Goal: Information Seeking & Learning: Check status

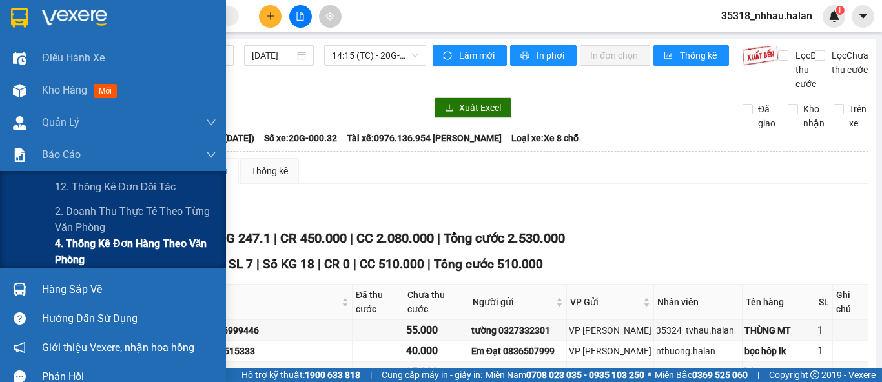
click at [119, 247] on span "4. Thống kê đơn hàng theo văn phòng" at bounding box center [135, 252] width 161 height 32
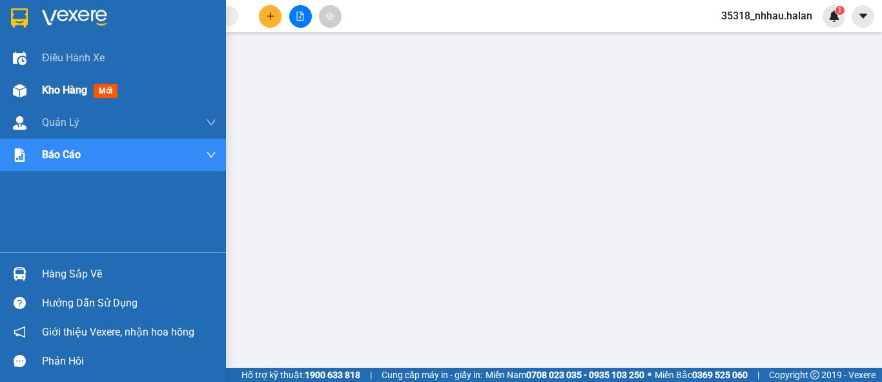
click at [17, 88] on img at bounding box center [20, 91] width 14 height 14
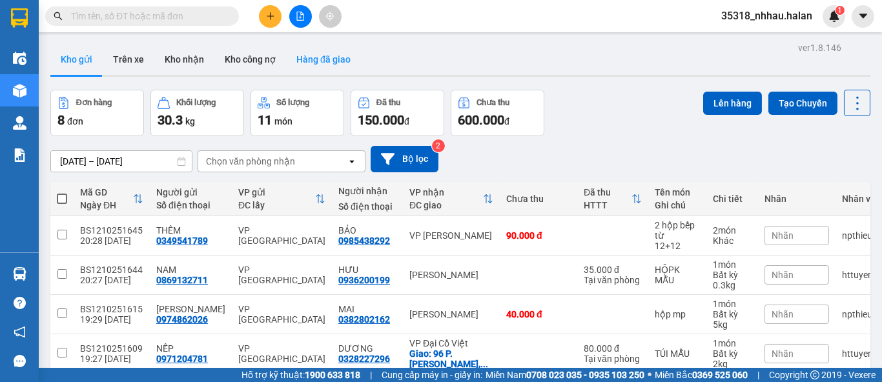
click at [329, 66] on button "Hàng đã giao" at bounding box center [323, 59] width 75 height 31
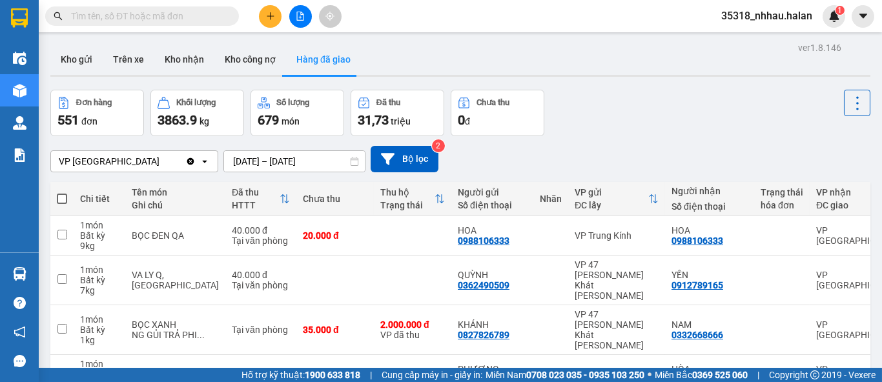
click at [272, 160] on div "ver 1.8.146 Kho gửi Trên xe Kho [PERSON_NAME] công nợ Hàng đã [PERSON_NAME] hàn…" at bounding box center [460, 373] width 830 height 669
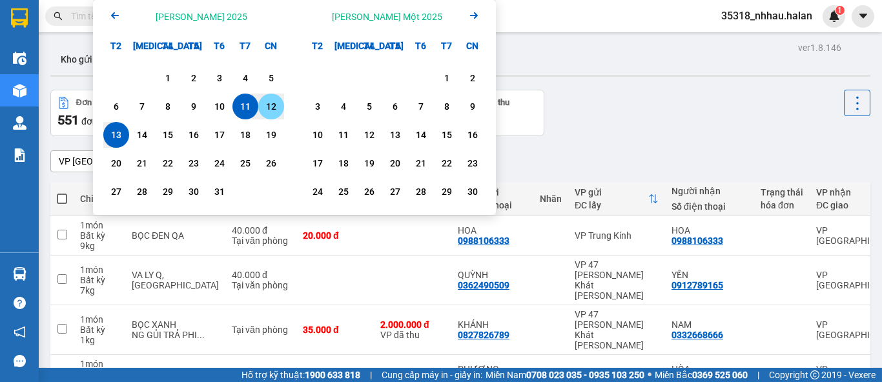
click at [274, 101] on div "12" at bounding box center [271, 106] width 18 height 15
type input "12/10/2025 – 12/10/2025"
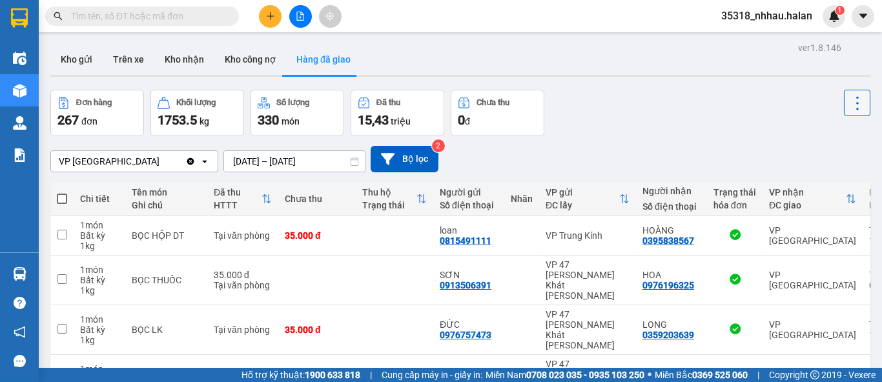
click at [848, 108] on icon at bounding box center [857, 103] width 18 height 18
click at [831, 138] on span "Làm mới" at bounding box center [829, 138] width 36 height 13
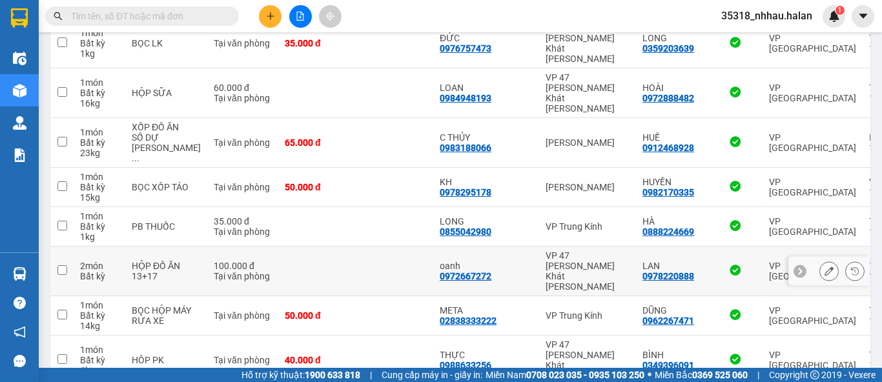
scroll to position [312, 0]
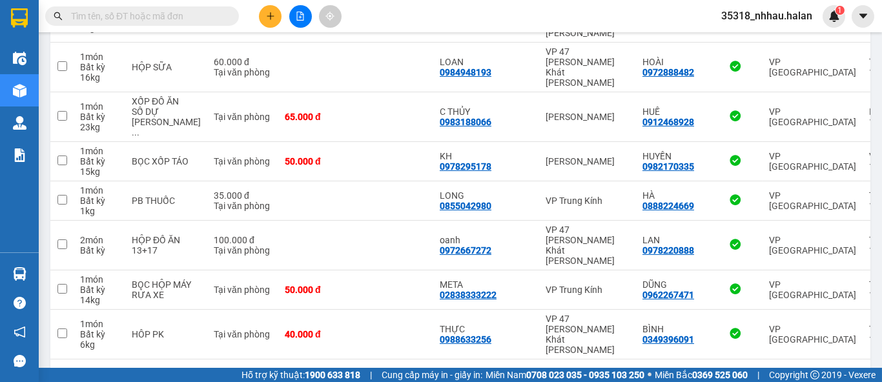
drag, startPoint x: 796, startPoint y: 328, endPoint x: 801, endPoint y: 355, distance: 27.6
click at [796, 370] on div "10 / trang" at bounding box center [817, 380] width 58 height 21
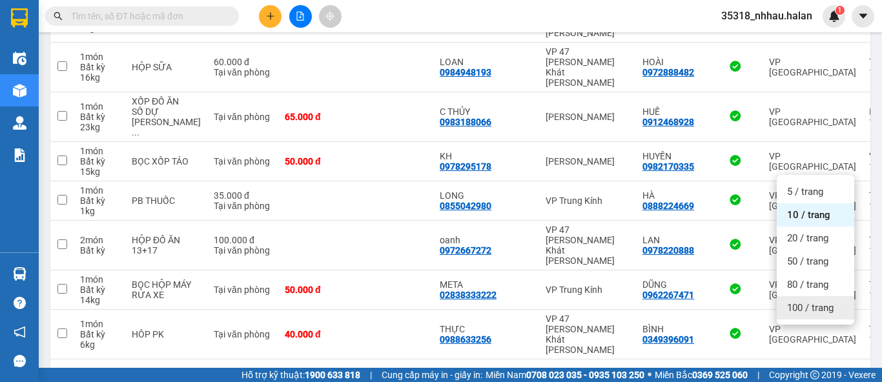
click at [802, 317] on div "100 / trang" at bounding box center [815, 307] width 77 height 23
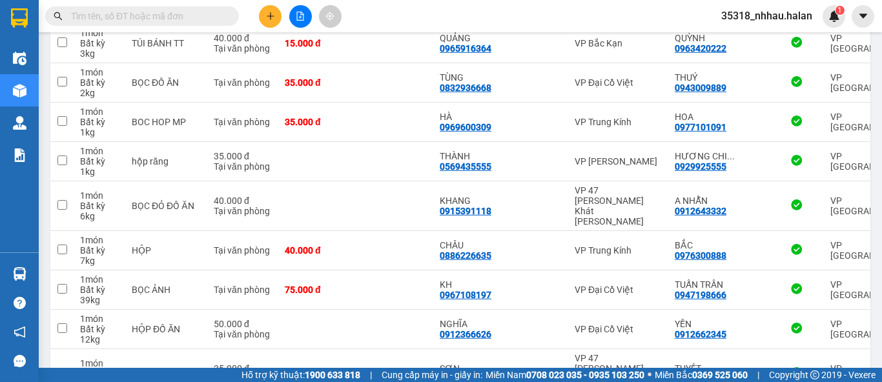
scroll to position [3850, 0]
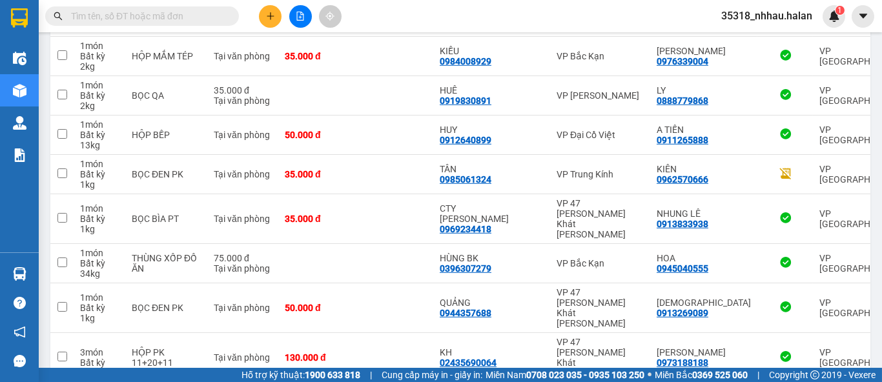
scroll to position [3871, 0]
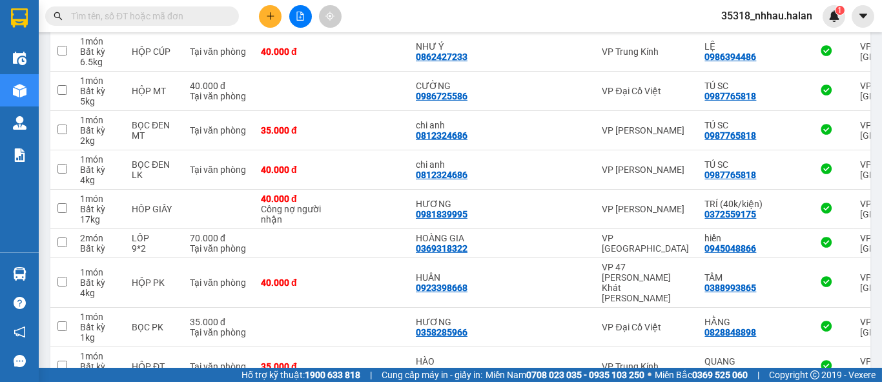
scroll to position [2511, 0]
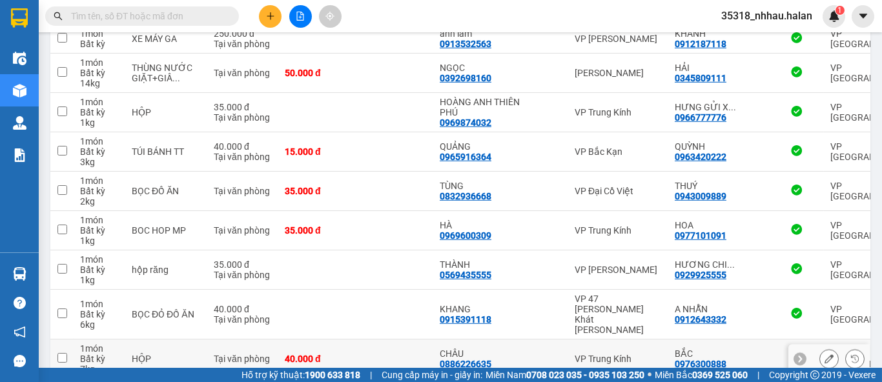
scroll to position [3861, 0]
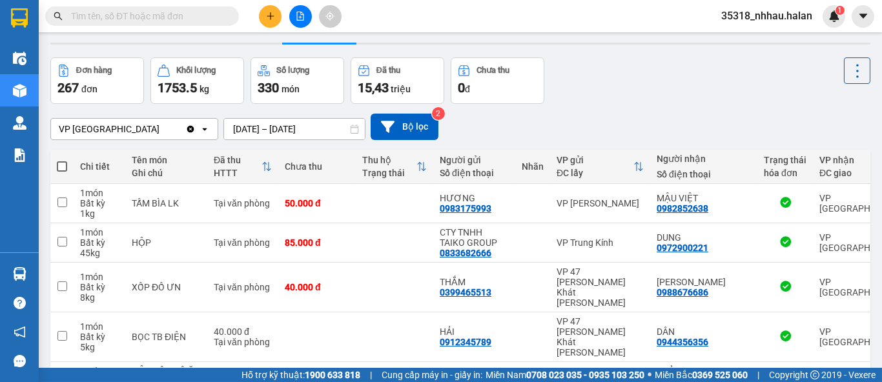
scroll to position [0, 0]
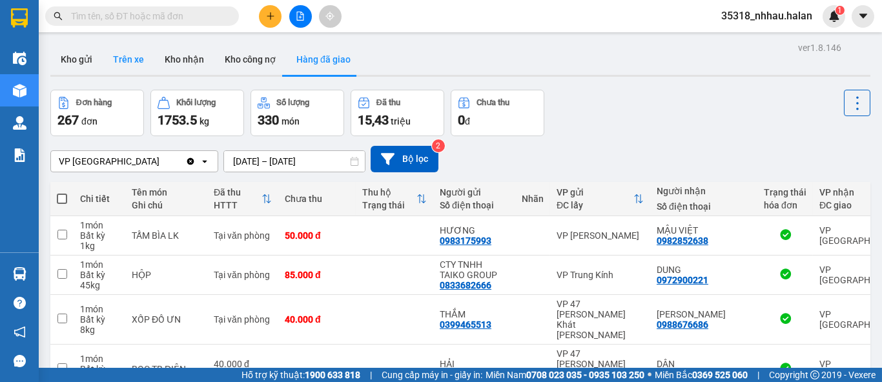
click at [132, 64] on button "Trên xe" at bounding box center [129, 59] width 52 height 31
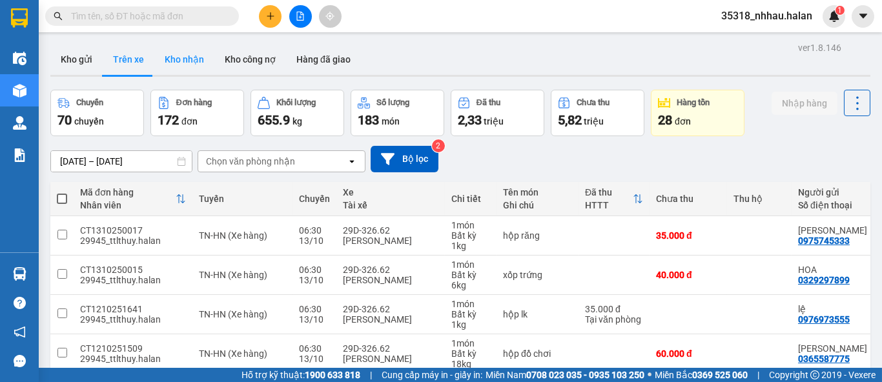
click at [187, 70] on button "Kho nhận" at bounding box center [184, 59] width 60 height 31
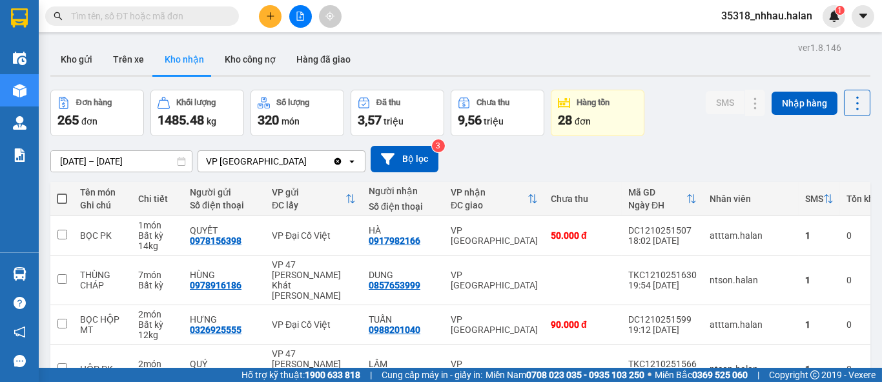
click at [139, 161] on div "ver 1.8.146 Kho gửi Trên xe Kho nhận Kho công nợ Hàng đã giao Đơn hàng 265 đơn …" at bounding box center [460, 358] width 830 height 639
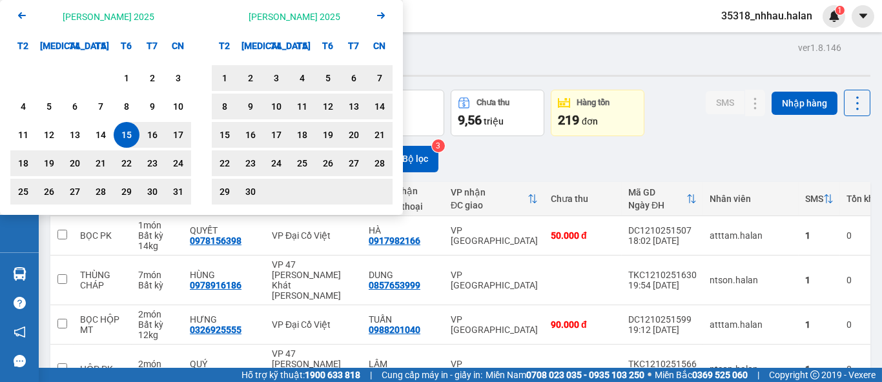
click at [17, 13] on icon "Arrow Left" at bounding box center [21, 15] width 15 height 15
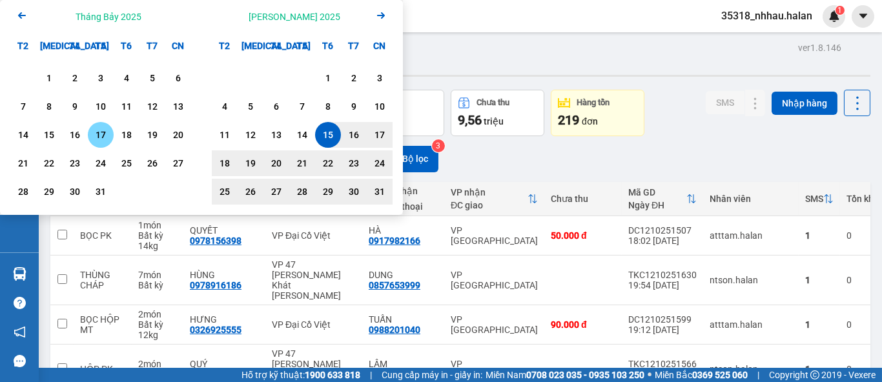
click at [101, 130] on div "17" at bounding box center [101, 134] width 18 height 15
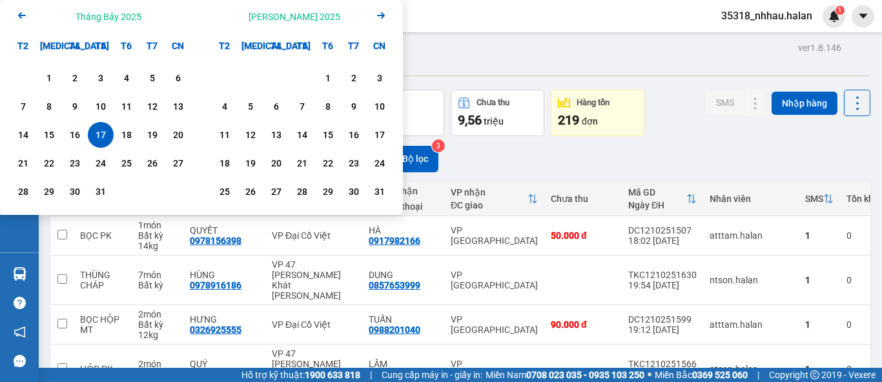
click at [378, 15] on icon "Next month." at bounding box center [381, 15] width 8 height 6
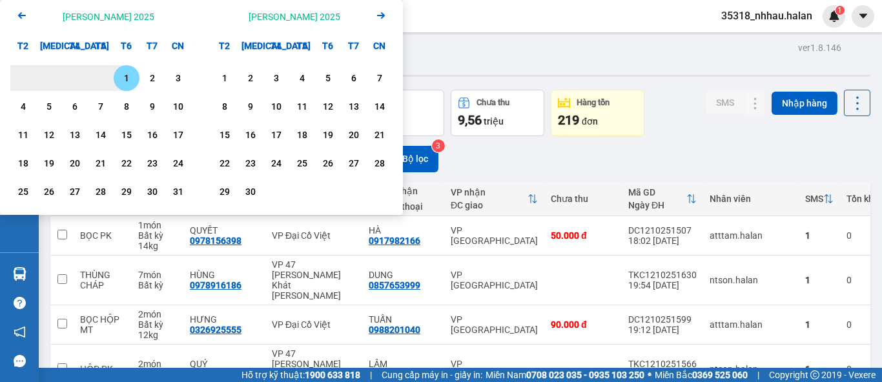
click at [378, 15] on icon "Next month." at bounding box center [381, 15] width 8 height 6
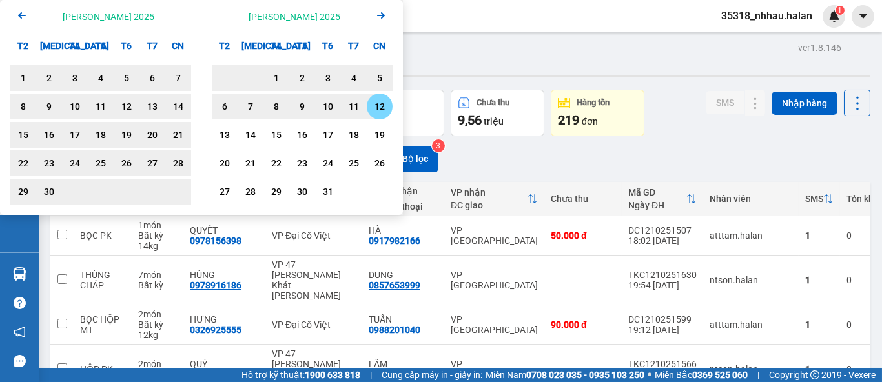
drag, startPoint x: 371, startPoint y: 107, endPoint x: 380, endPoint y: 108, distance: 9.1
click at [372, 107] on div "12" at bounding box center [380, 106] width 18 height 15
type input "17/07/2025 – 12/10/2025"
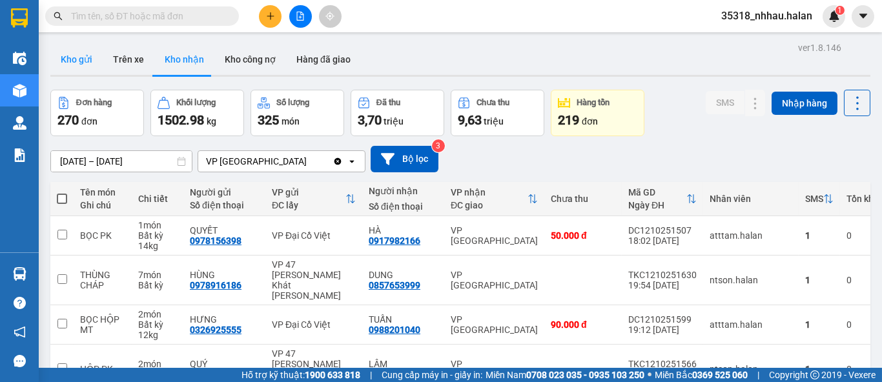
click at [63, 56] on button "Kho gửi" at bounding box center [76, 59] width 52 height 31
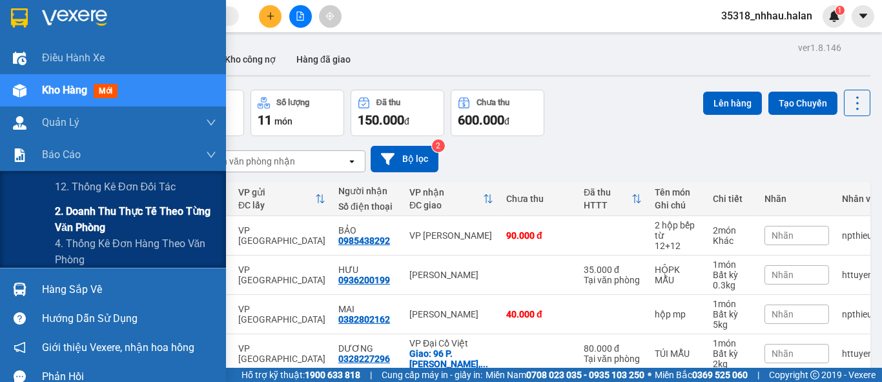
click at [103, 219] on span "2. Doanh thu thực tế theo từng văn phòng" at bounding box center [135, 219] width 161 height 32
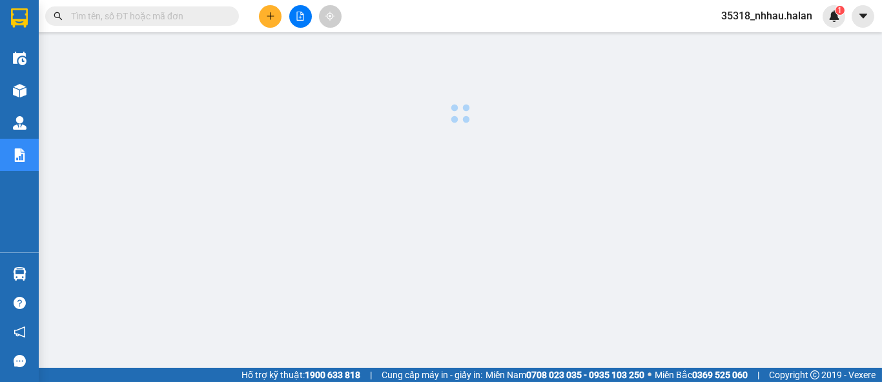
click at [394, 142] on div at bounding box center [460, 329] width 830 height 581
click at [384, 242] on div at bounding box center [460, 329] width 830 height 581
click at [386, 242] on div at bounding box center [460, 329] width 830 height 581
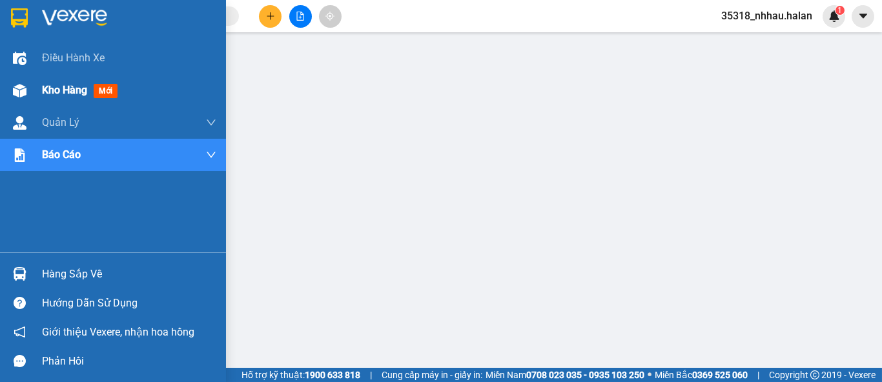
click at [12, 103] on div "Kho hàng mới" at bounding box center [113, 90] width 226 height 32
